Goal: Navigation & Orientation: Find specific page/section

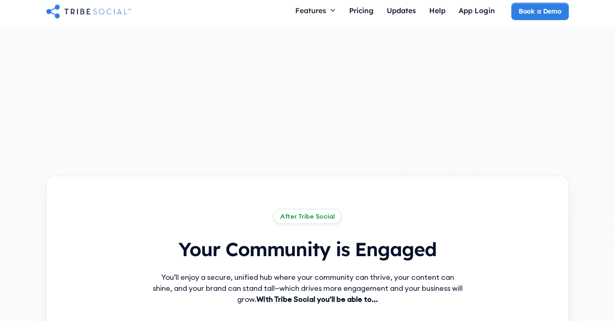
scroll to position [388, 0]
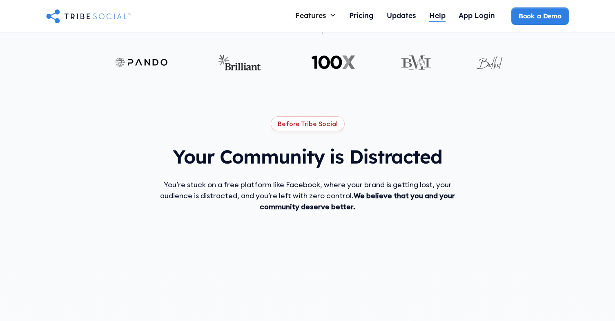
click at [432, 14] on div "Help" at bounding box center [437, 15] width 16 height 9
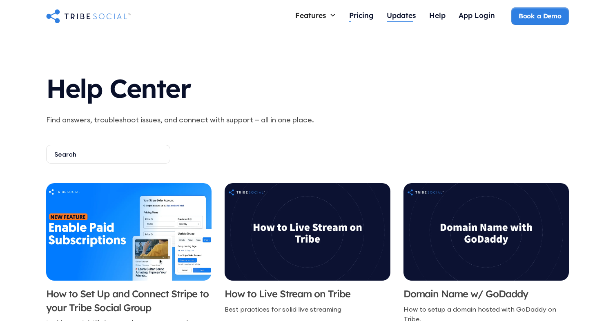
click at [388, 16] on div "Updates" at bounding box center [401, 15] width 29 height 9
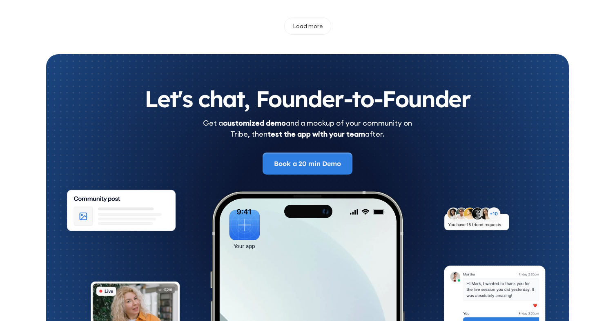
scroll to position [894, 0]
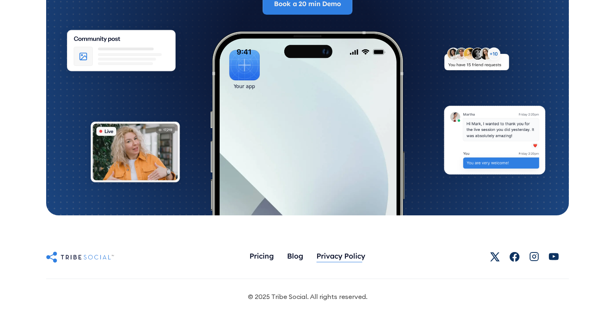
click at [334, 255] on div "Privacy Policy" at bounding box center [341, 256] width 49 height 9
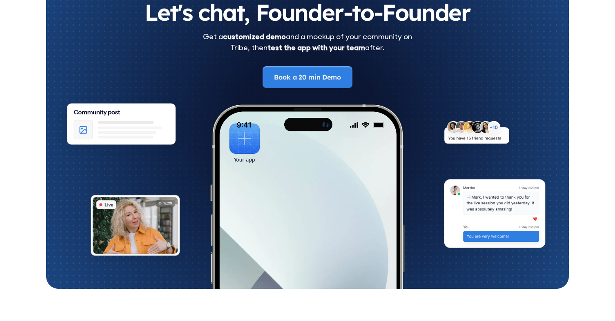
scroll to position [1046, 0]
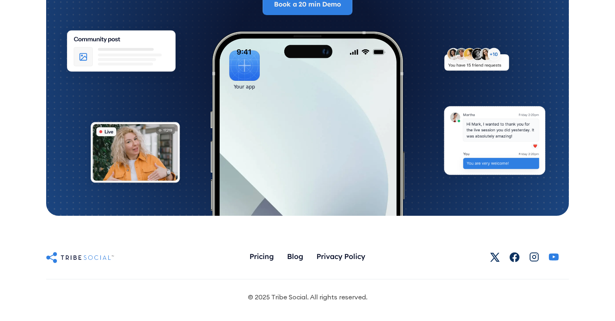
click at [558, 257] on icon at bounding box center [554, 257] width 10 height 7
click at [538, 255] on icon at bounding box center [534, 257] width 10 height 10
